Goal: Task Accomplishment & Management: Manage account settings

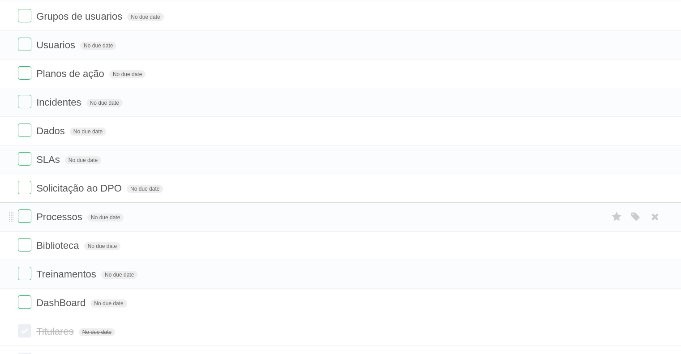
scroll to position [61, 0]
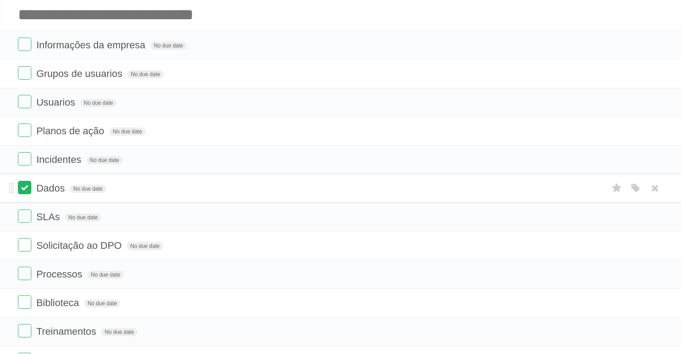
click at [28, 185] on label at bounding box center [24, 187] width 13 height 13
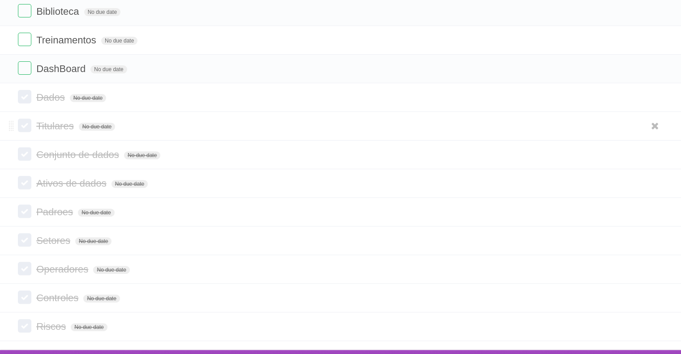
scroll to position [339, 0]
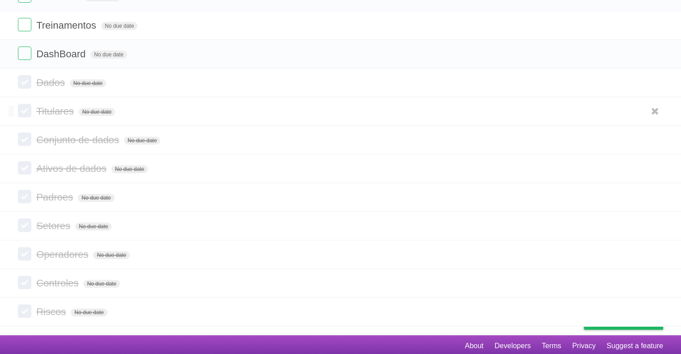
click at [26, 112] on label at bounding box center [24, 110] width 13 height 13
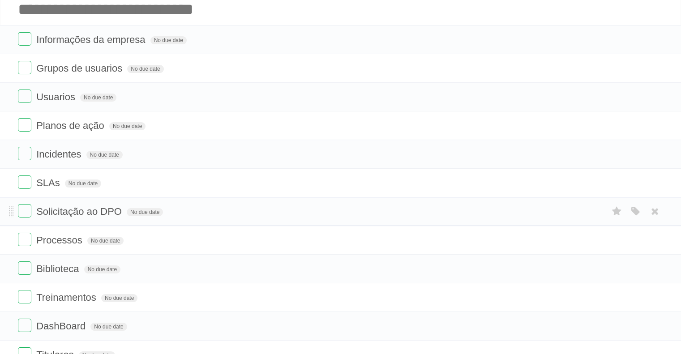
scroll to position [0, 0]
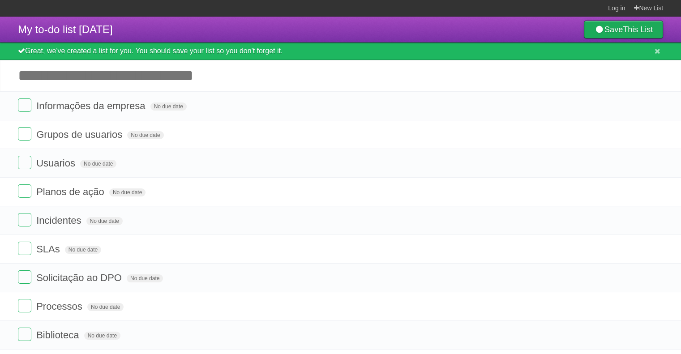
click at [623, 31] on b "This List" at bounding box center [638, 29] width 30 height 9
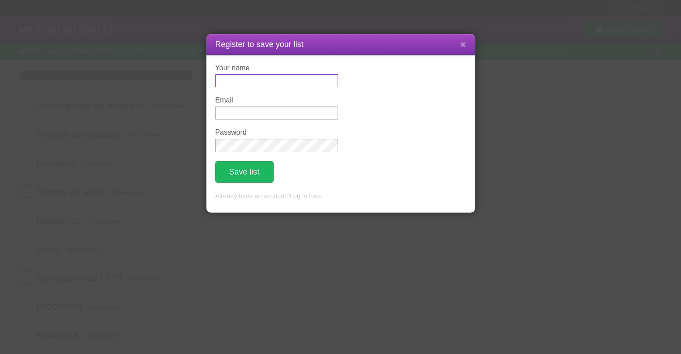
click at [242, 86] on input "Your name" at bounding box center [276, 80] width 123 height 13
type input "****"
click at [224, 109] on input "Email" at bounding box center [276, 113] width 123 height 13
type input "**********"
click at [232, 171] on button "Save list" at bounding box center [244, 171] width 58 height 21
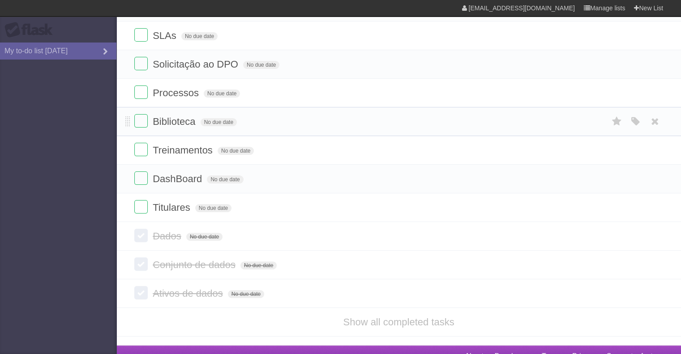
scroll to position [224, 0]
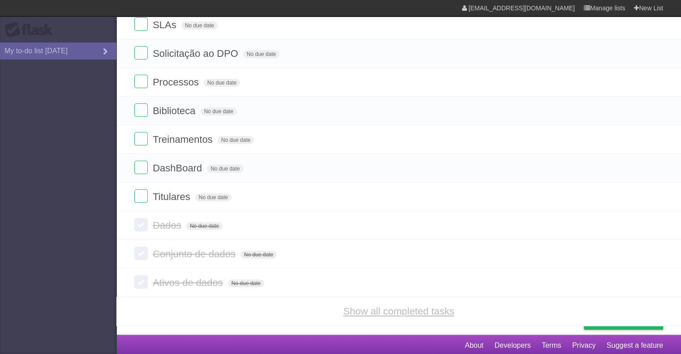
click at [417, 309] on link "Show all completed tasks" at bounding box center [398, 311] width 111 height 11
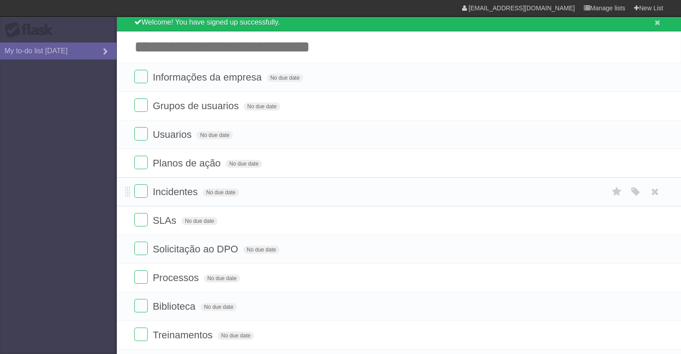
scroll to position [0, 0]
